Goal: Information Seeking & Learning: Learn about a topic

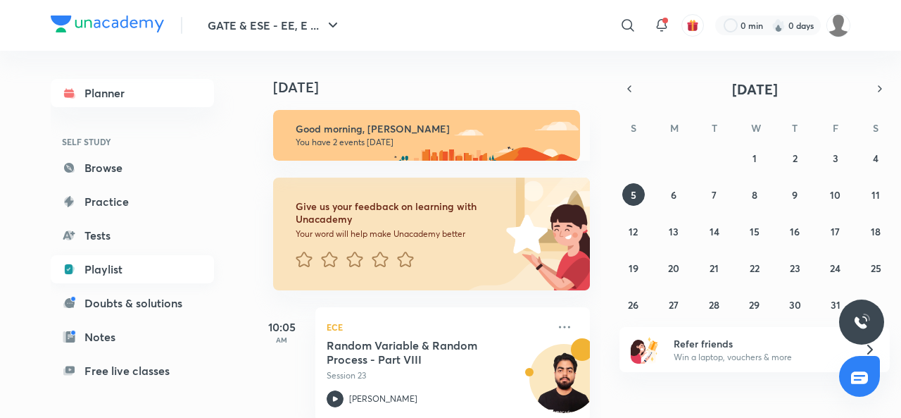
click at [107, 268] on link "Playlist" at bounding box center [132, 269] width 163 height 28
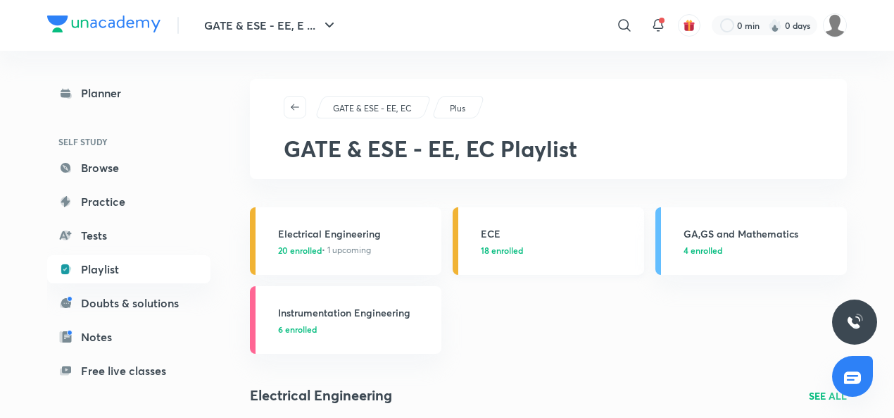
click at [490, 227] on h3 "ECE" at bounding box center [558, 233] width 155 height 15
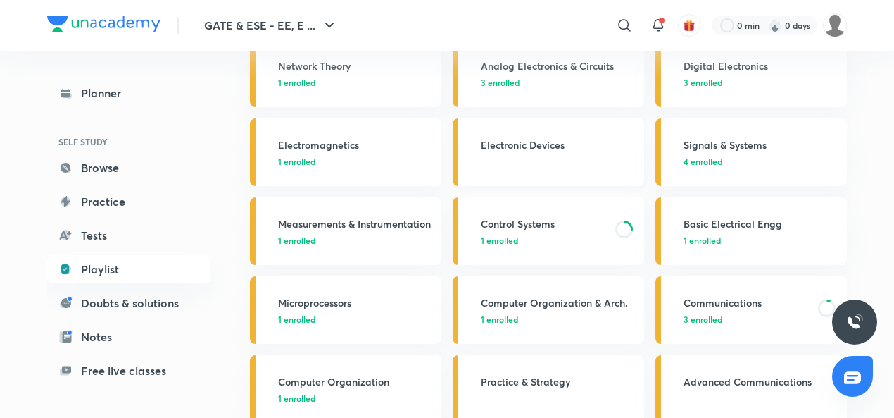
scroll to position [153, 0]
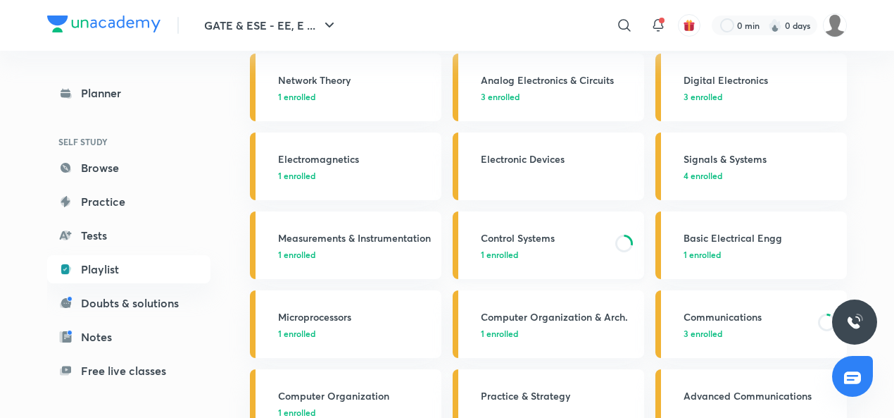
click at [507, 236] on h3 "Control Systems" at bounding box center [544, 237] width 126 height 15
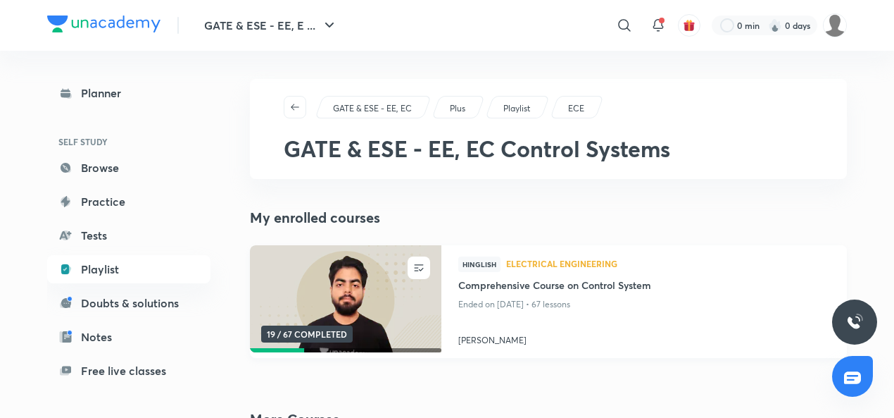
click at [486, 339] on h4 "[PERSON_NAME]" at bounding box center [644, 337] width 372 height 18
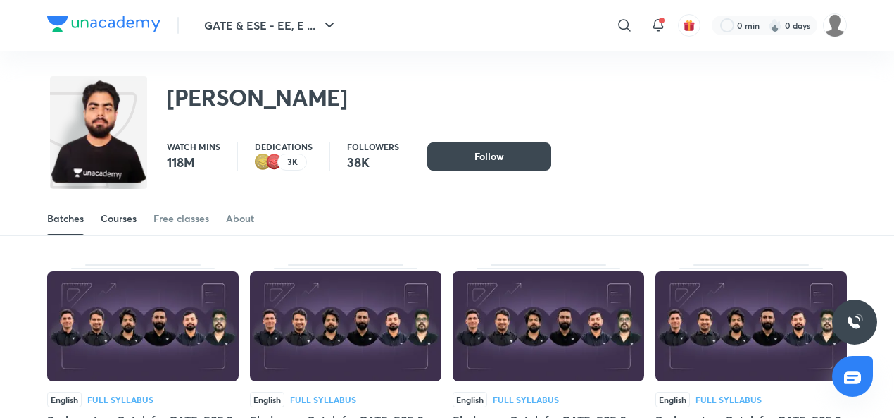
click at [124, 225] on div "Courses" at bounding box center [119, 218] width 36 height 14
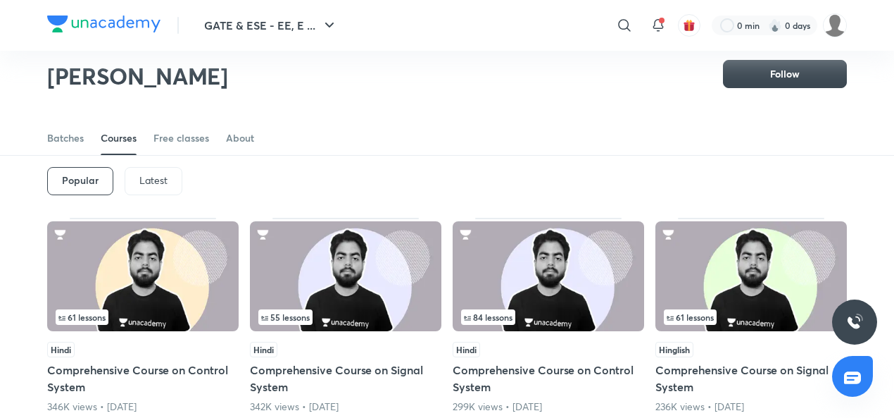
scroll to position [42, 0]
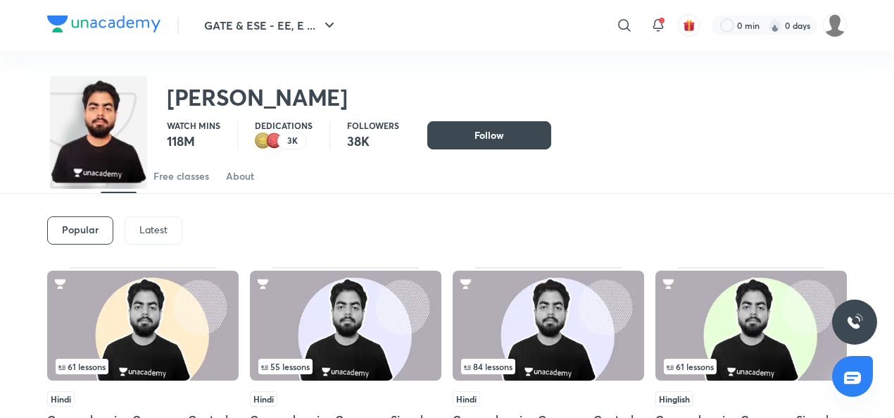
click at [157, 225] on p "Latest" at bounding box center [153, 229] width 28 height 11
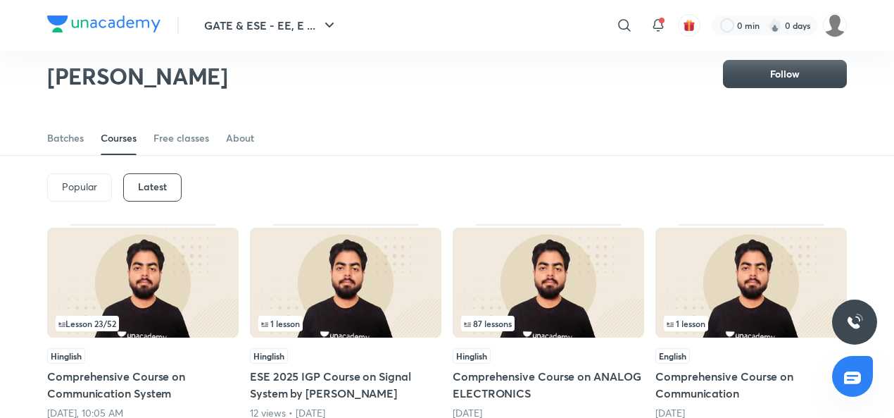
scroll to position [35, 0]
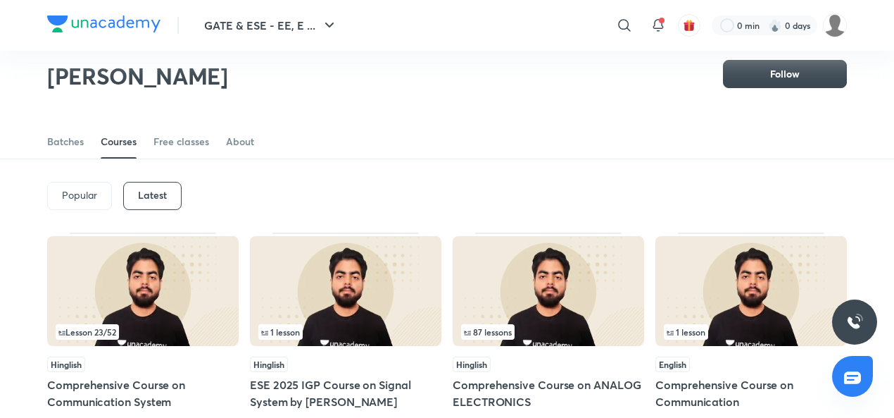
click at [165, 301] on img at bounding box center [143, 291] width 192 height 110
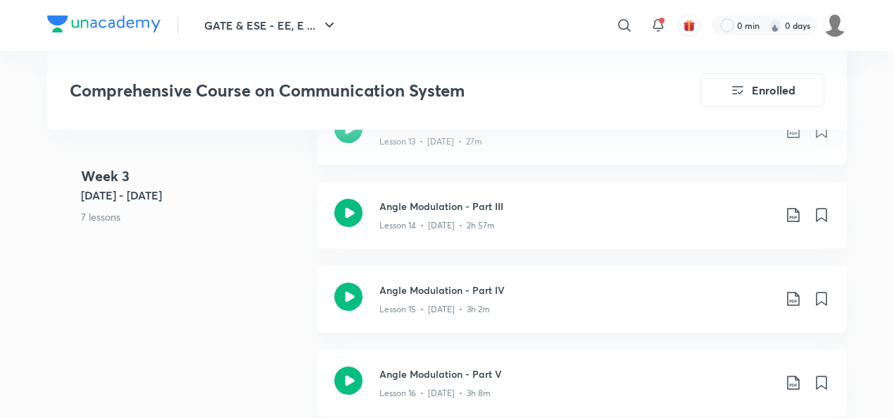
scroll to position [1939, 0]
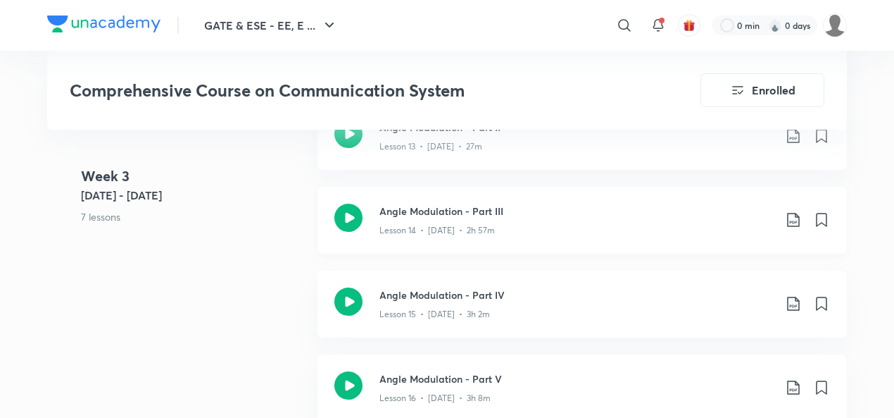
click at [349, 208] on icon at bounding box center [348, 217] width 28 height 28
click at [346, 215] on icon at bounding box center [348, 217] width 28 height 28
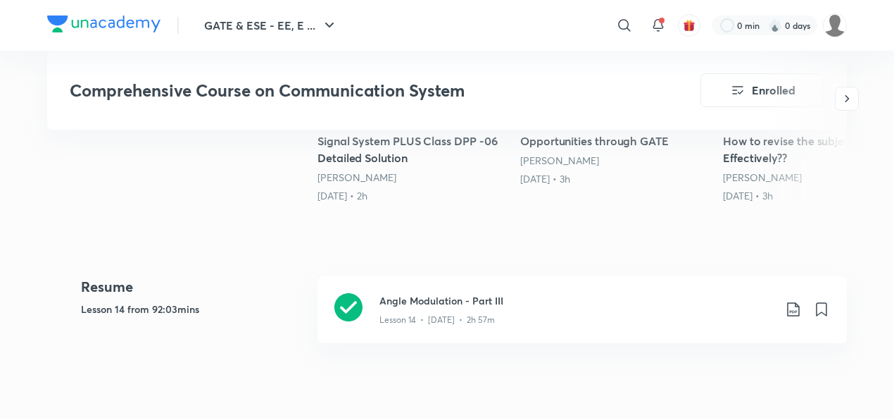
scroll to position [460, 0]
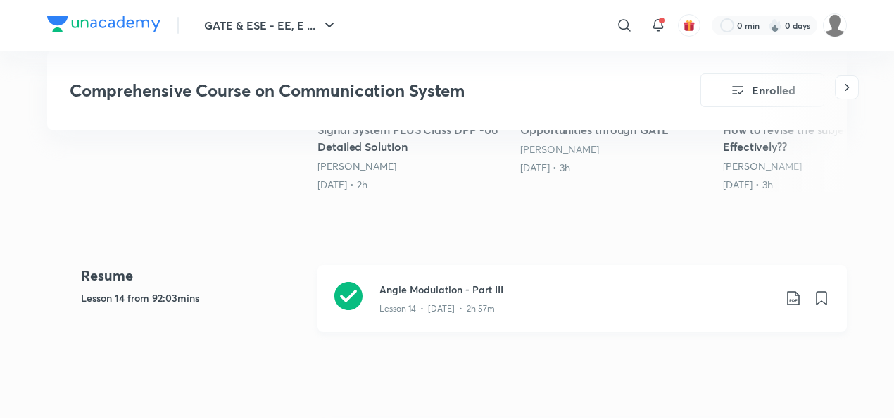
click at [349, 284] on icon at bounding box center [348, 296] width 28 height 28
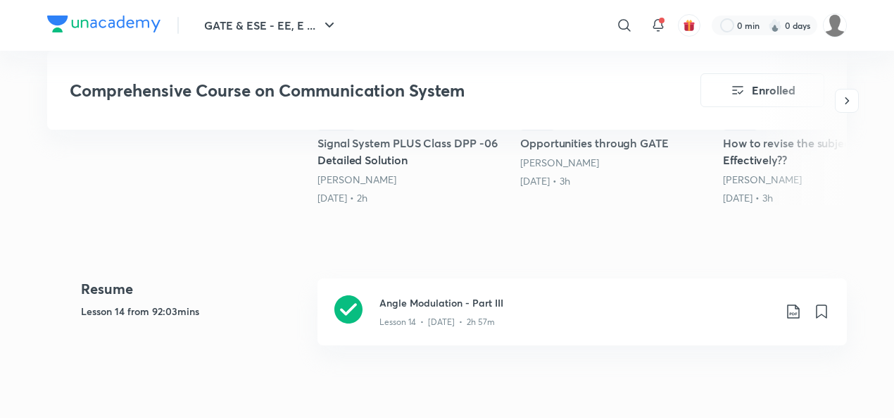
scroll to position [449, 0]
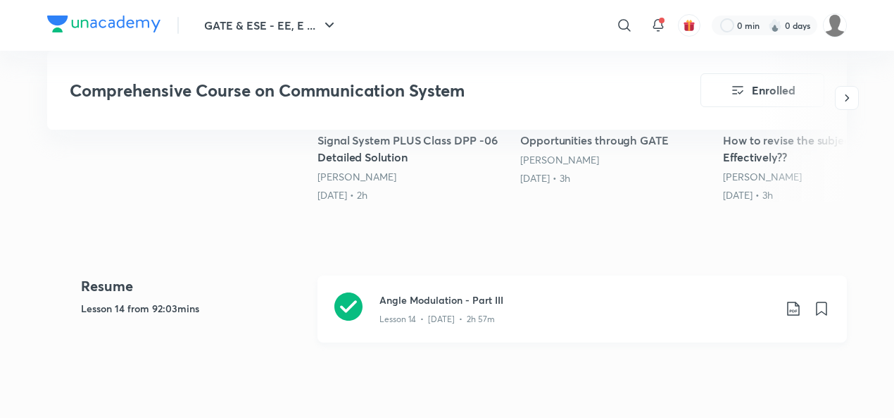
click at [350, 299] on icon at bounding box center [348, 306] width 28 height 28
